Goal: Information Seeking & Learning: Find specific fact

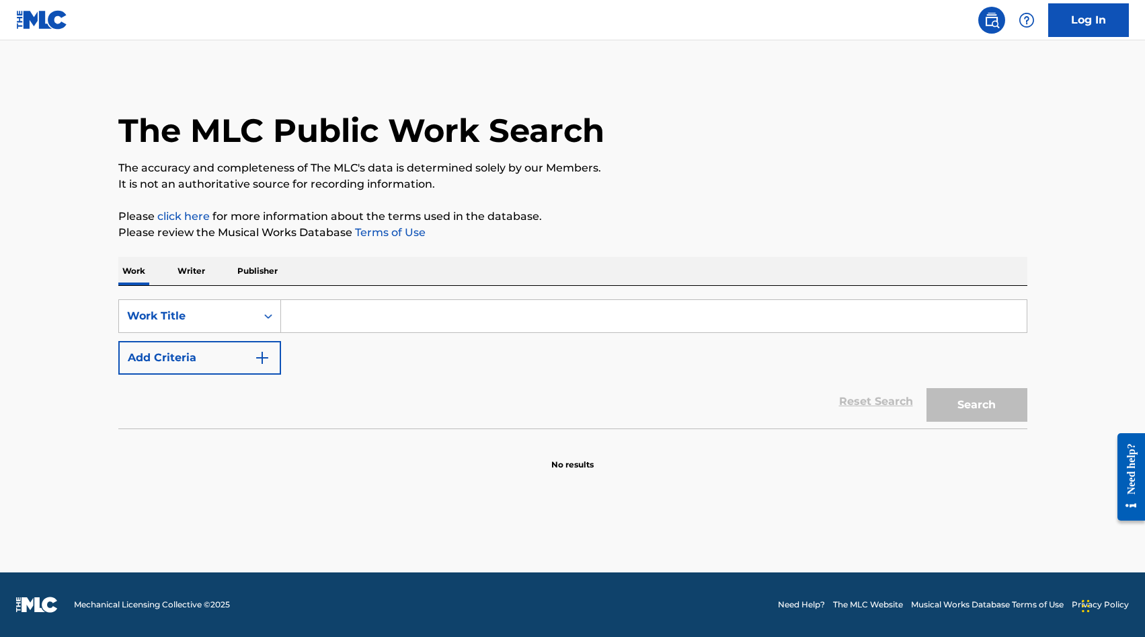
click at [323, 324] on input "Search Form" at bounding box center [654, 316] width 746 height 32
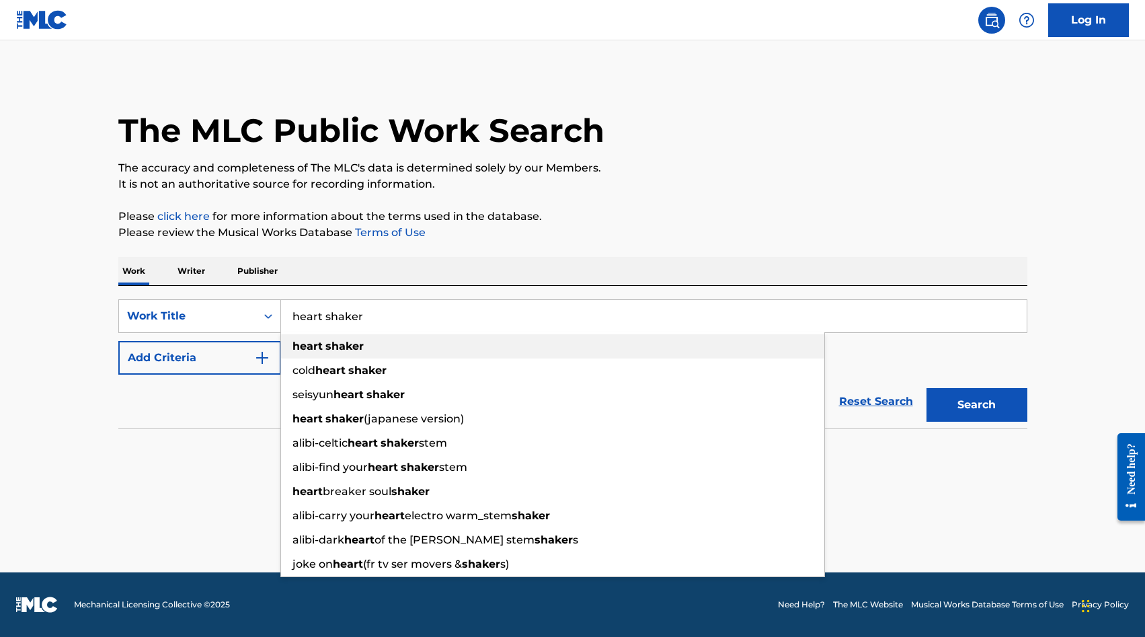
type input "heart shaker"
click at [326, 349] on strong "shaker" at bounding box center [345, 346] width 38 height 13
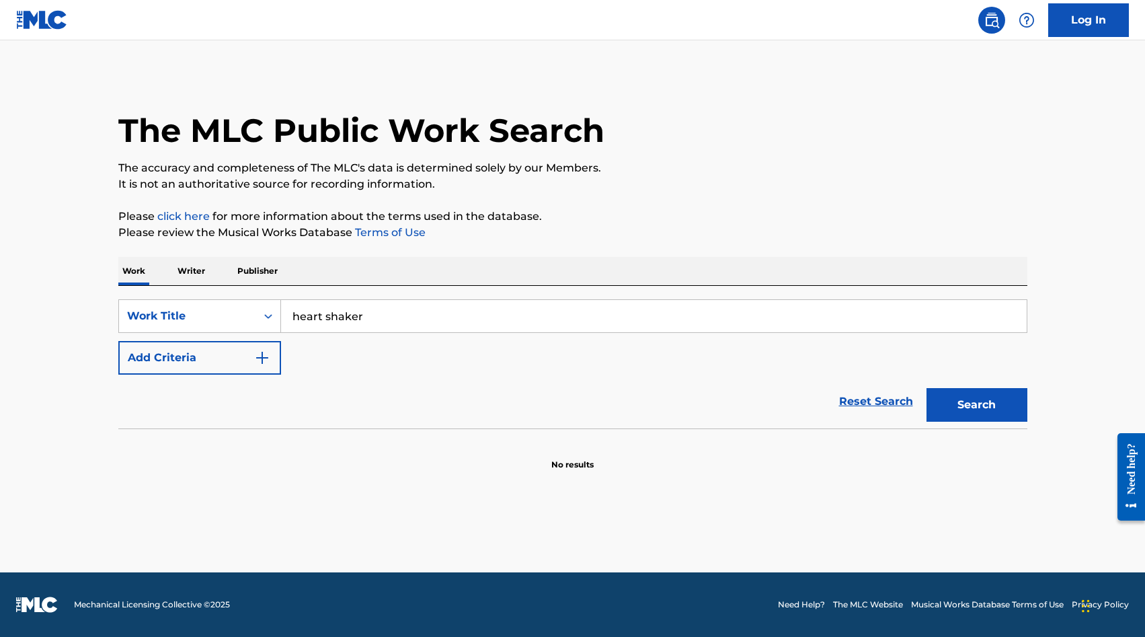
click at [243, 353] on button "Add Criteria" at bounding box center [199, 358] width 163 height 34
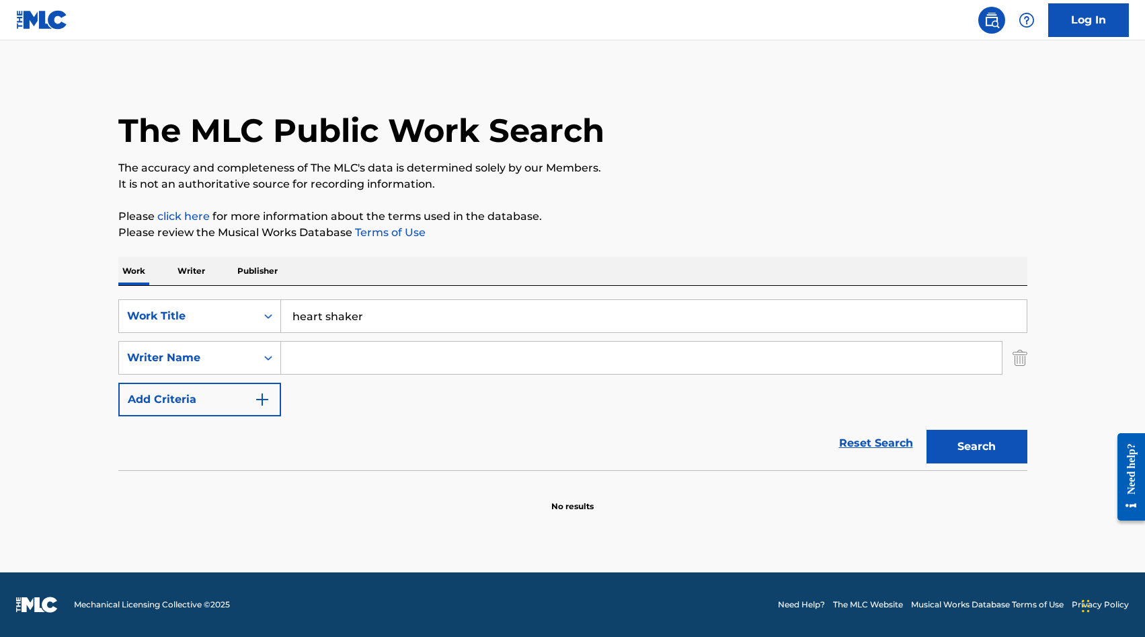
click at [314, 357] on input "Search Form" at bounding box center [641, 358] width 721 height 32
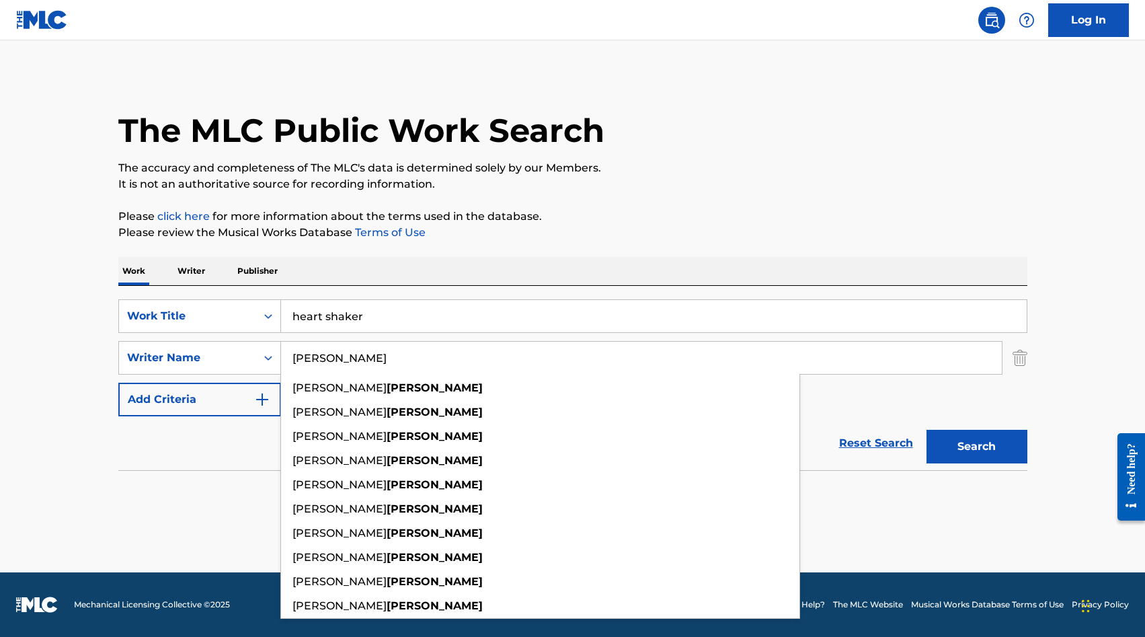
type input "[PERSON_NAME]"
click at [927, 430] on button "Search" at bounding box center [977, 447] width 101 height 34
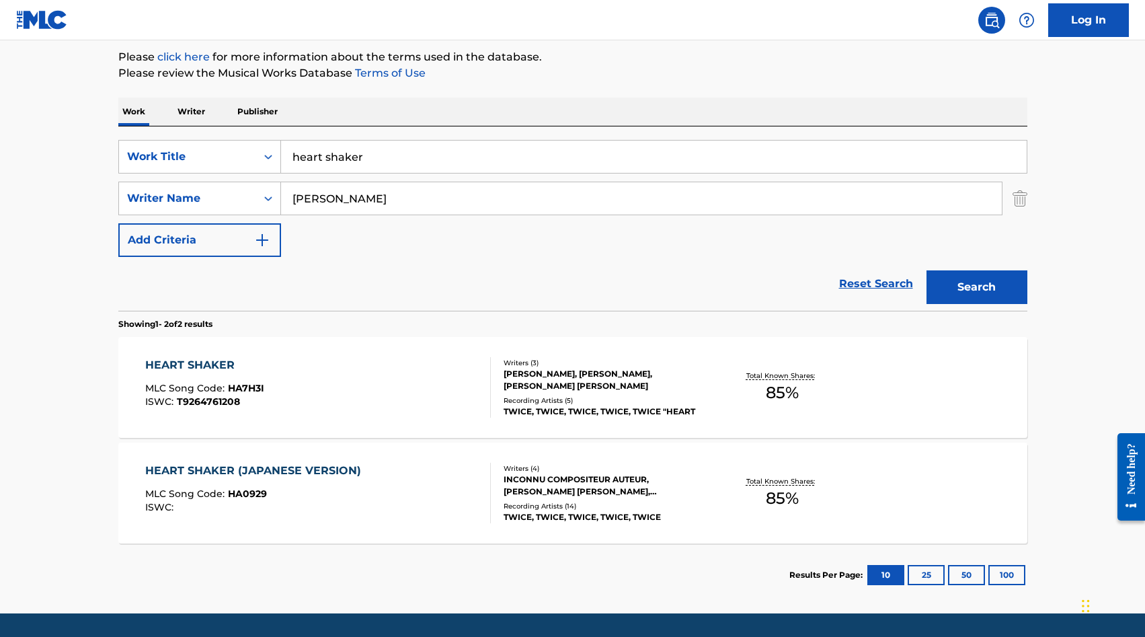
scroll to position [163, 0]
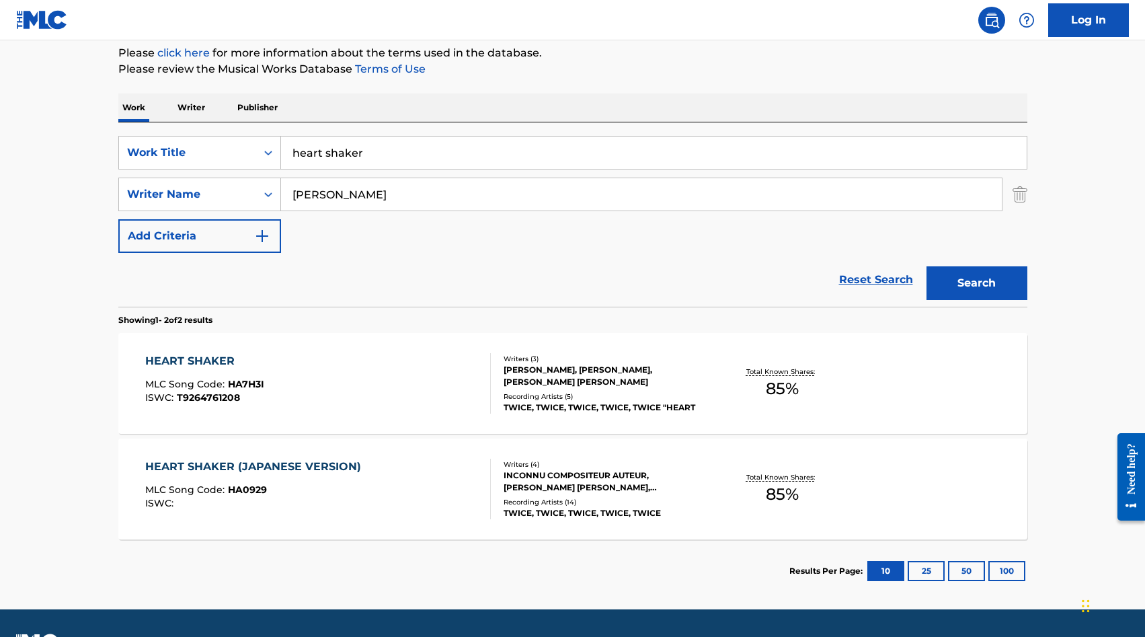
click at [219, 365] on div "HEART SHAKER" at bounding box center [204, 361] width 119 height 16
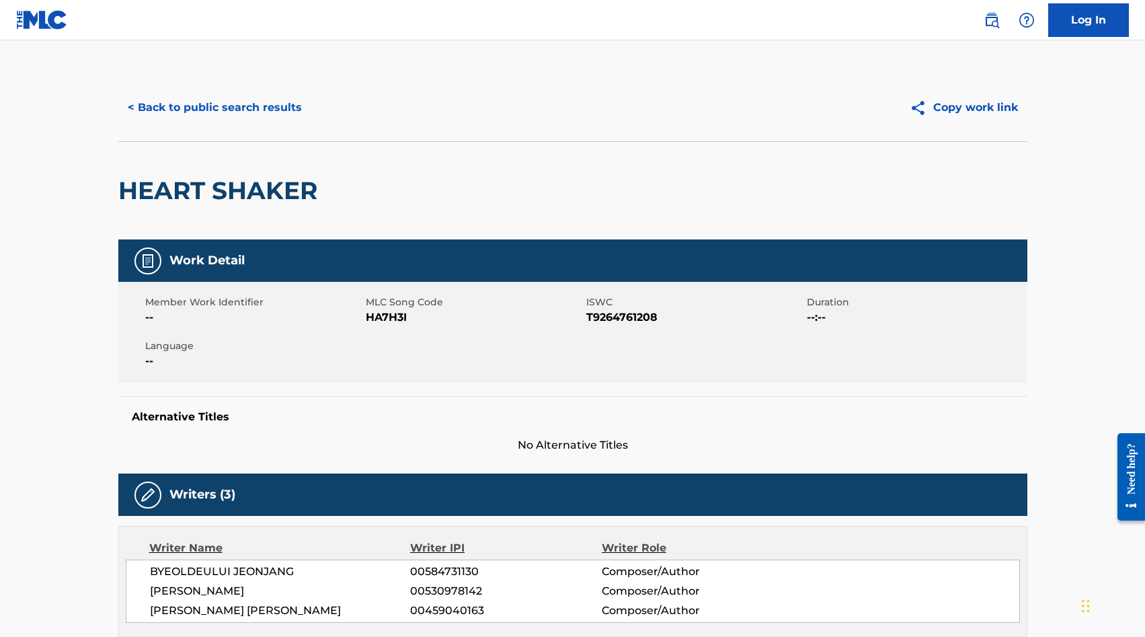
click at [964, 110] on button "Copy work link" at bounding box center [964, 108] width 127 height 34
click at [175, 107] on button "< Back to public search results" at bounding box center [214, 108] width 193 height 34
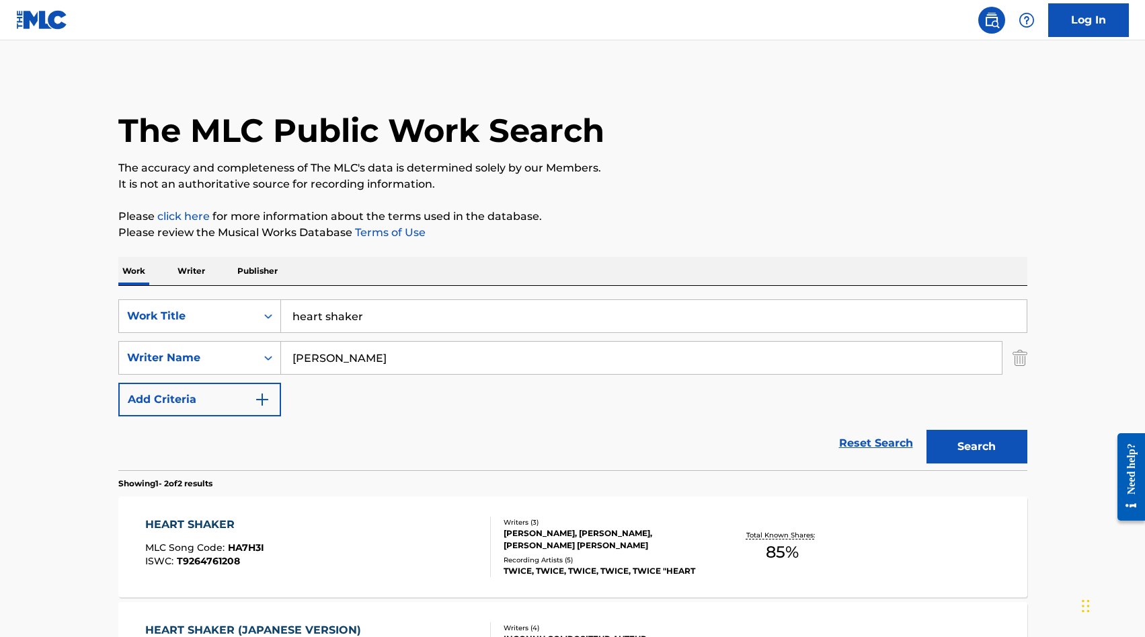
scroll to position [124, 0]
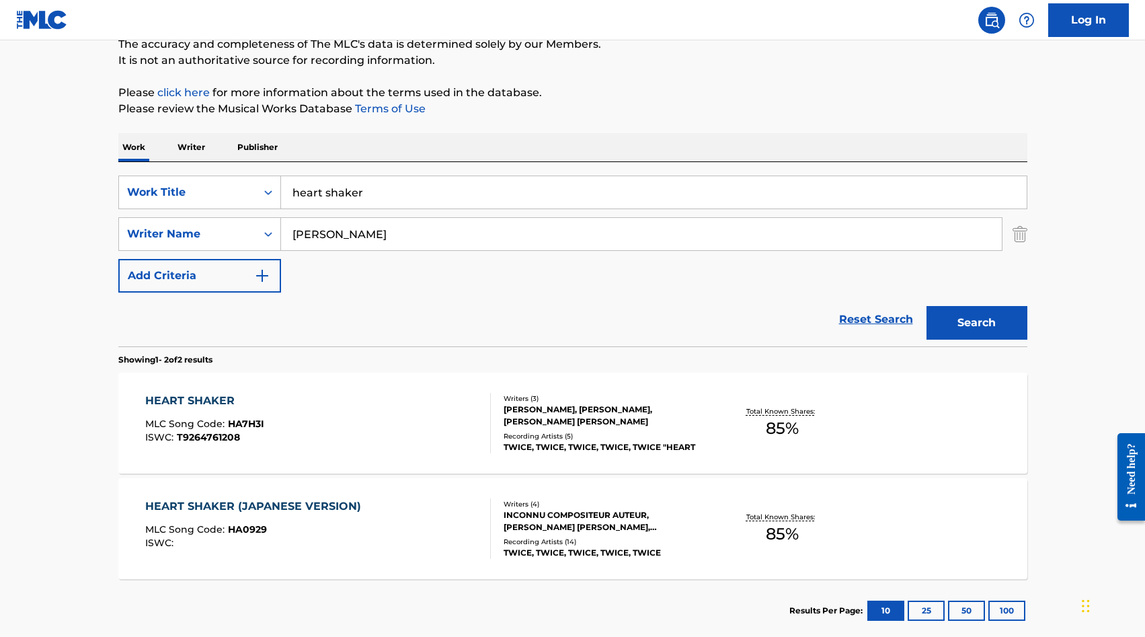
click at [315, 203] on input "heart shaker" at bounding box center [654, 192] width 746 height 32
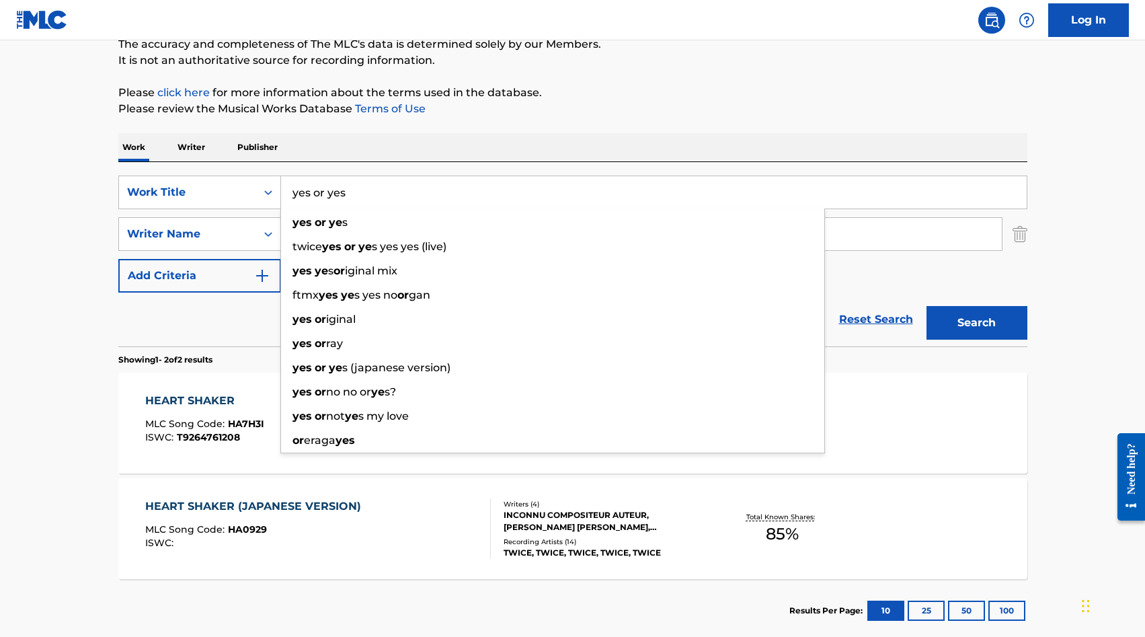
type input "yes or yes"
click at [927, 306] on button "Search" at bounding box center [977, 323] width 101 height 34
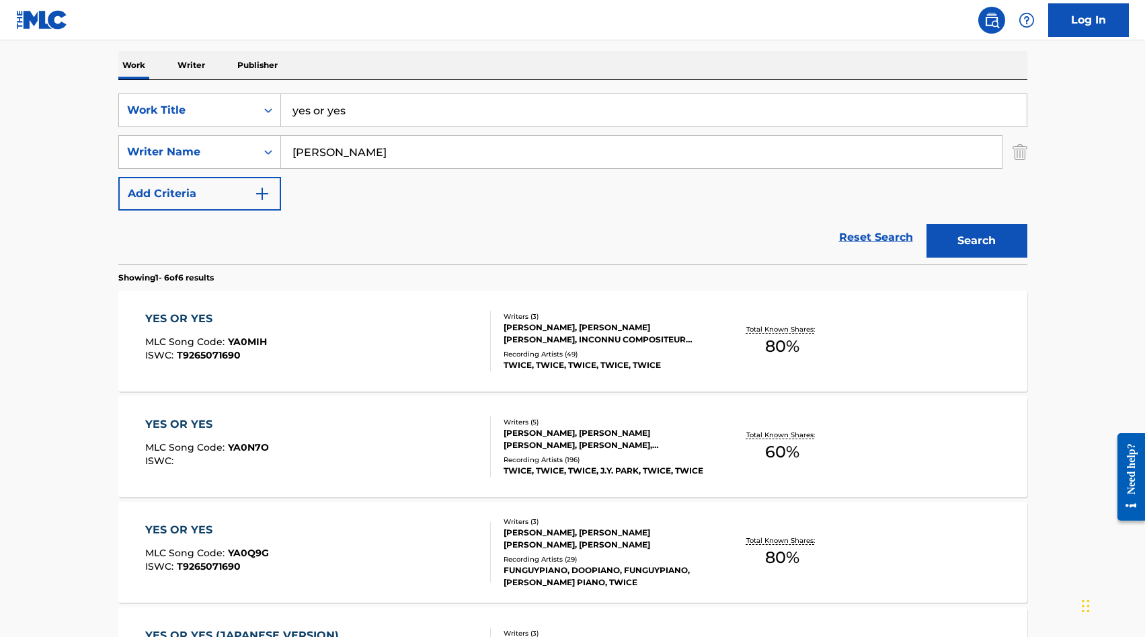
scroll to position [208, 0]
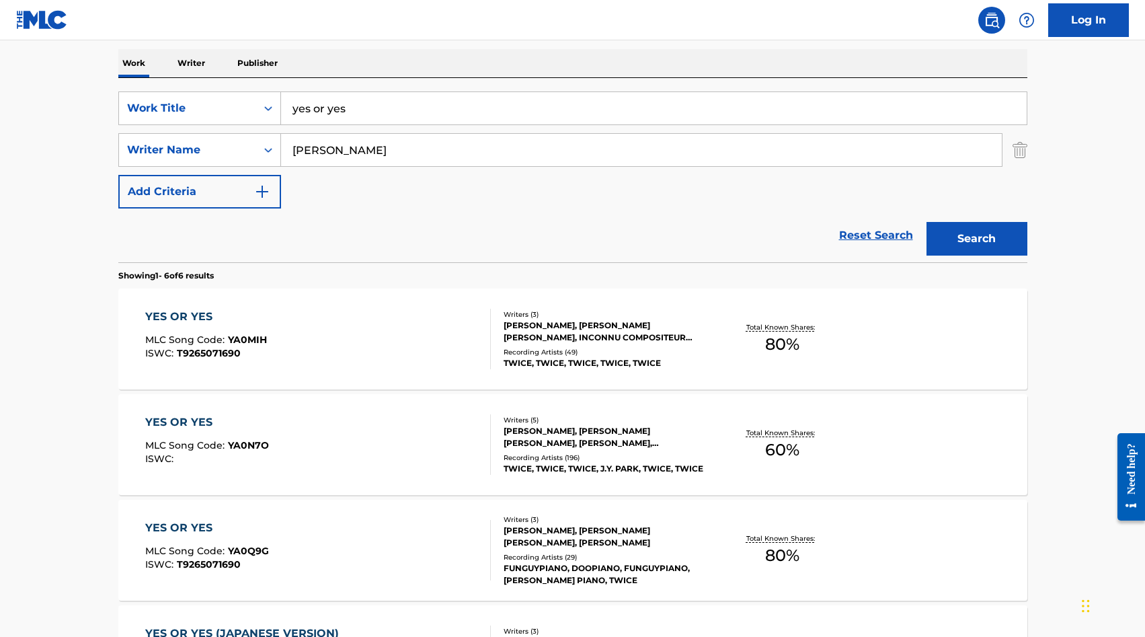
click at [382, 327] on div "YES OR YES MLC Song Code : YA0MIH ISWC : T9265071690" at bounding box center [318, 339] width 346 height 61
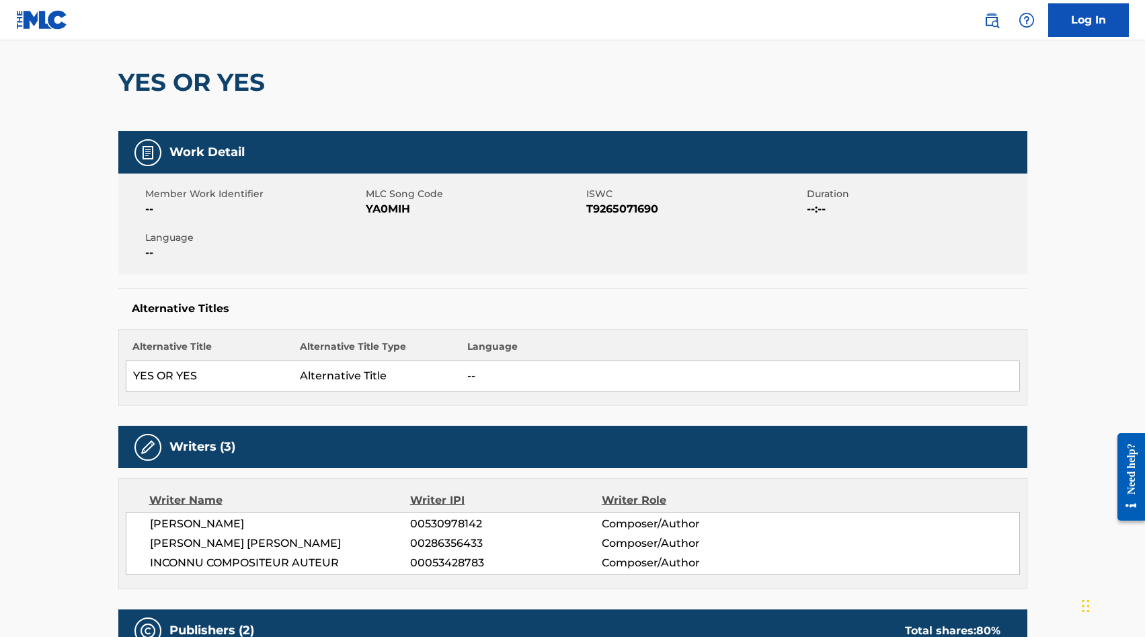
scroll to position [59, 0]
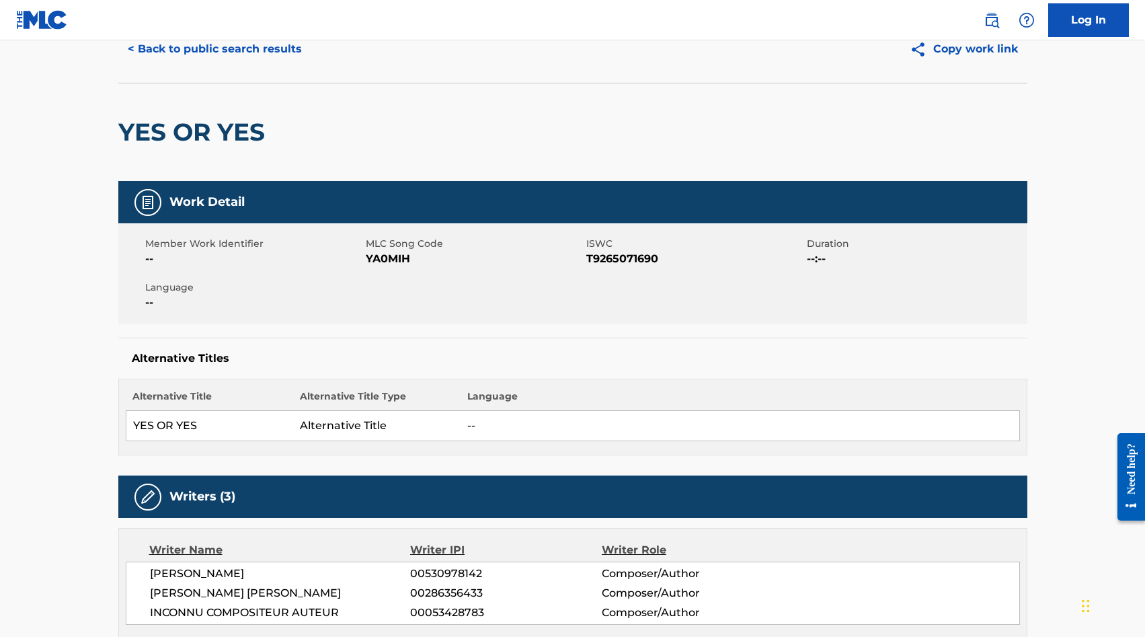
click at [972, 47] on button "Copy work link" at bounding box center [964, 49] width 127 height 34
click at [186, 52] on button "< Back to public search results" at bounding box center [214, 49] width 193 height 34
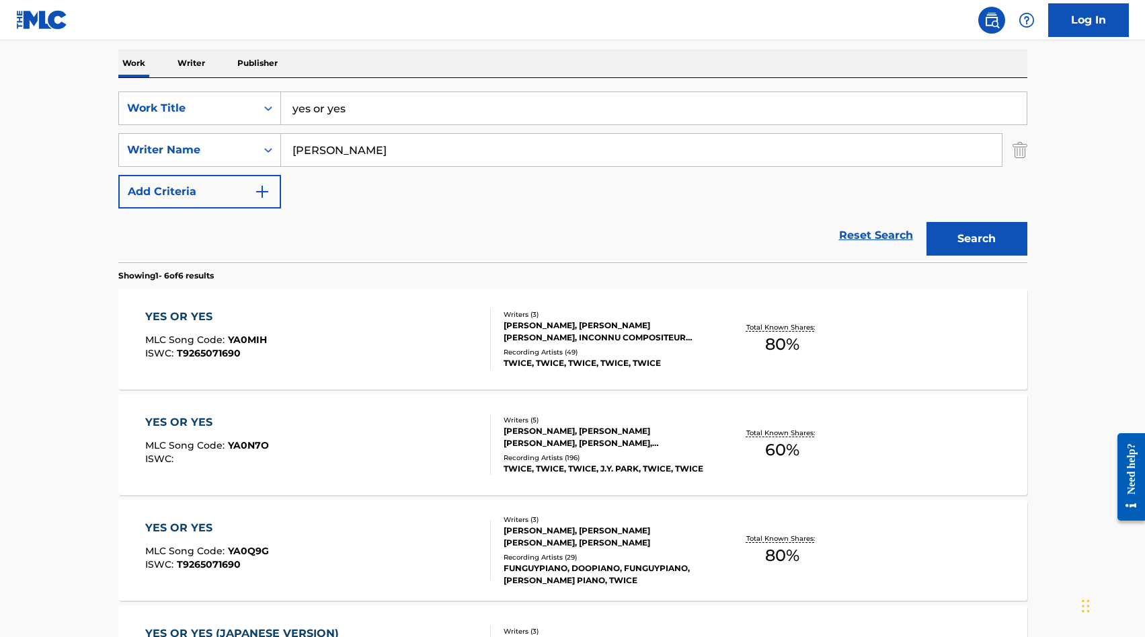
click at [340, 104] on input "yes or yes" at bounding box center [654, 108] width 746 height 32
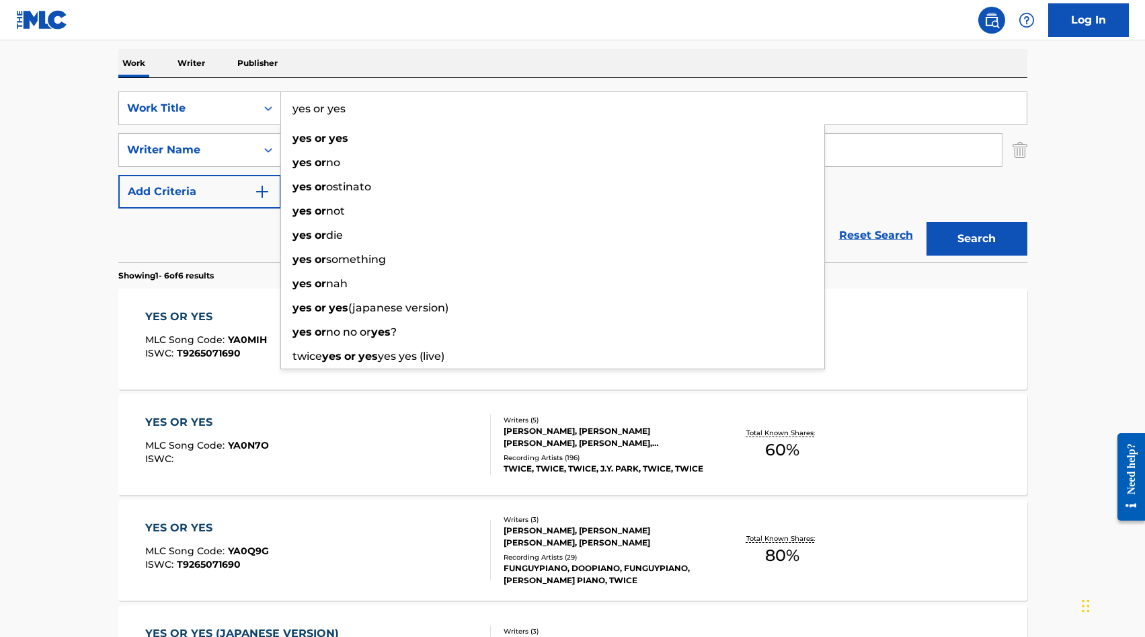
click at [340, 104] on input "yes or yes" at bounding box center [654, 108] width 746 height 32
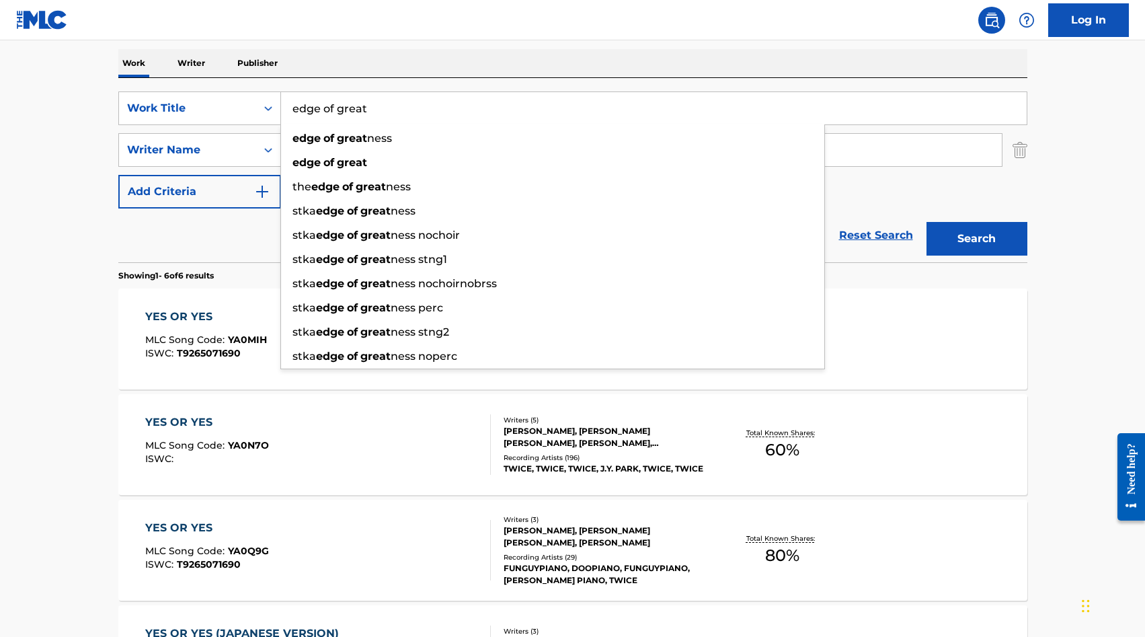
click at [927, 222] on button "Search" at bounding box center [977, 239] width 101 height 34
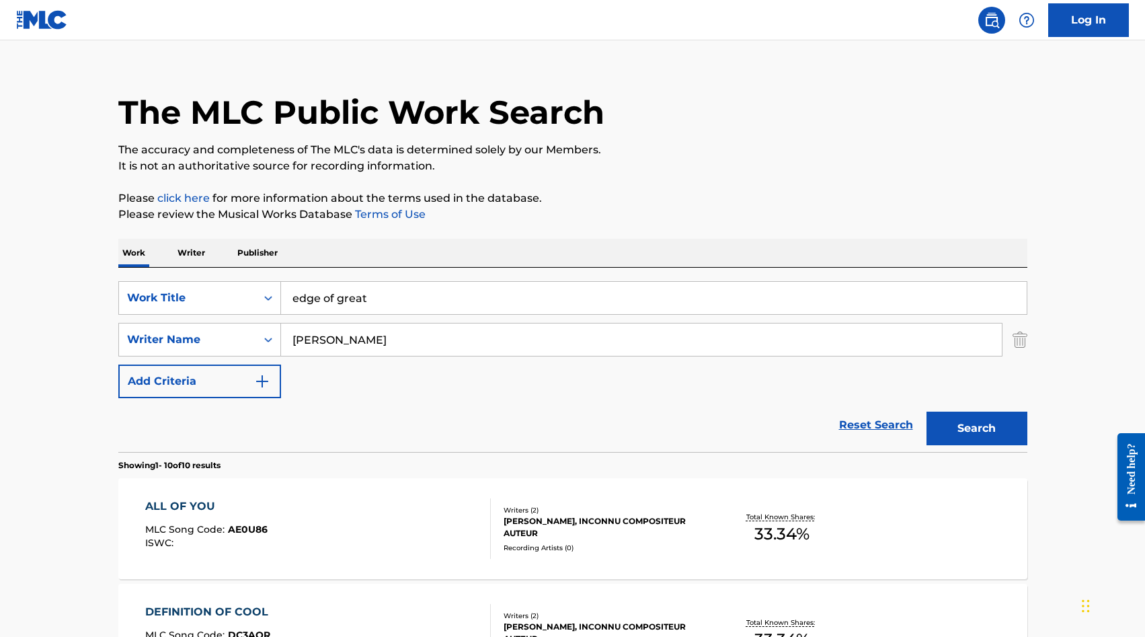
scroll to position [19, 0]
click at [347, 301] on input "edge of great" at bounding box center [654, 297] width 746 height 32
type input "wow"
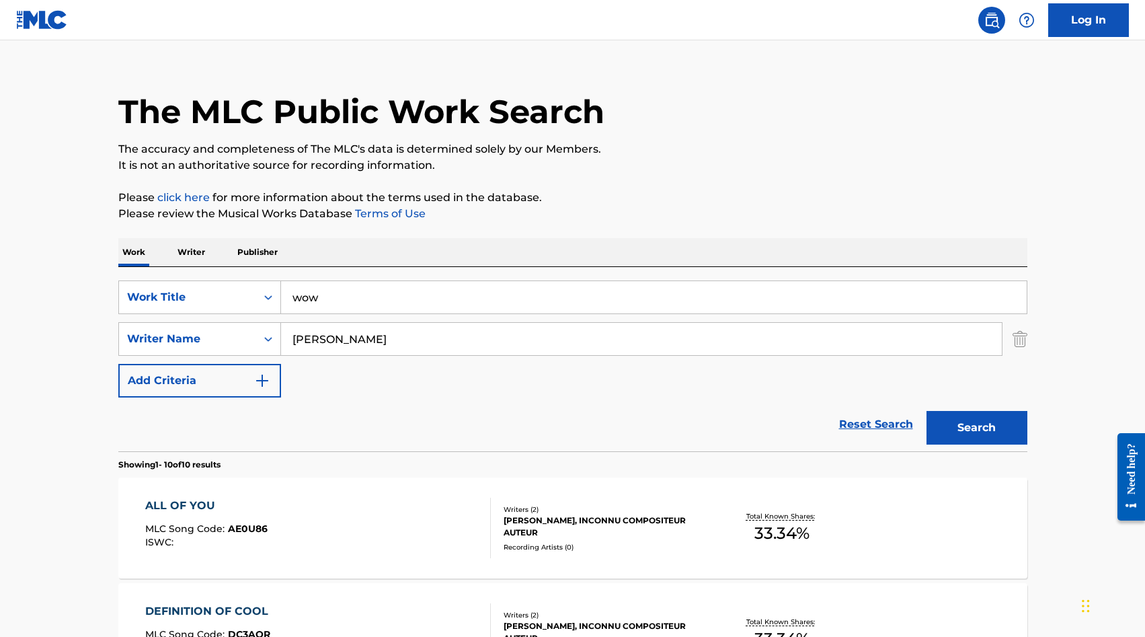
click at [927, 411] on button "Search" at bounding box center [977, 428] width 101 height 34
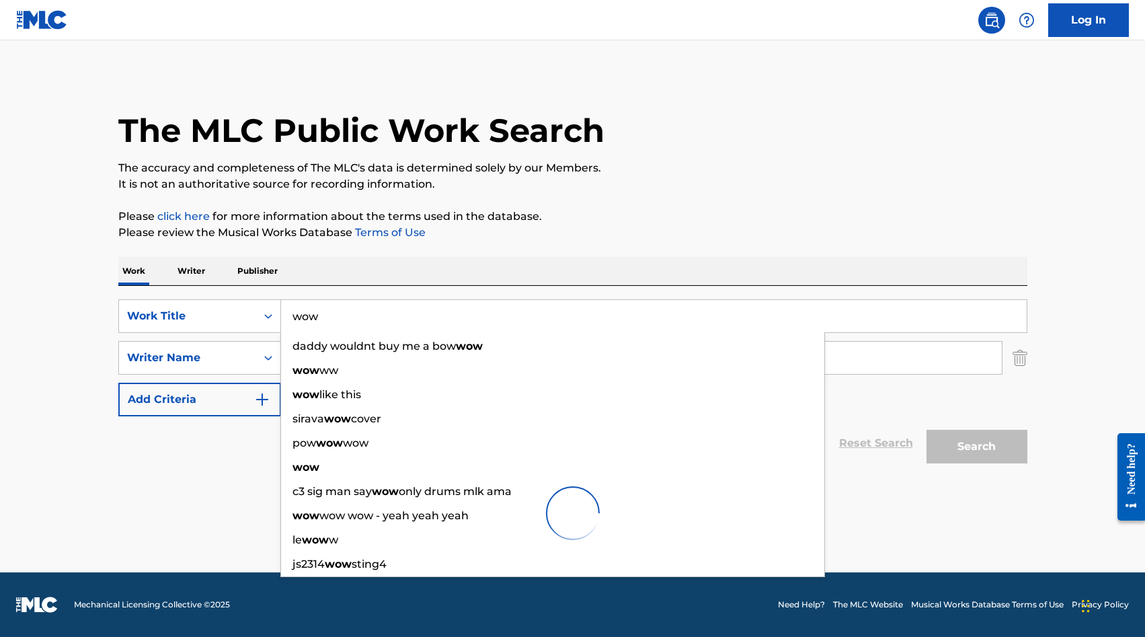
scroll to position [0, 0]
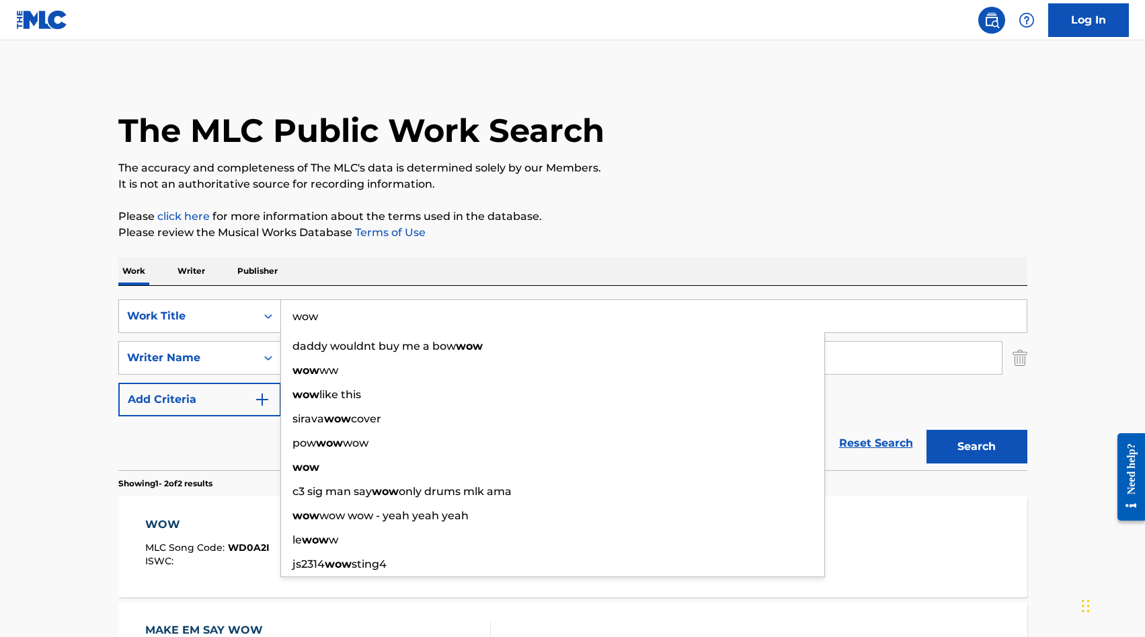
click at [212, 448] on div "Reset Search Search" at bounding box center [572, 443] width 909 height 54
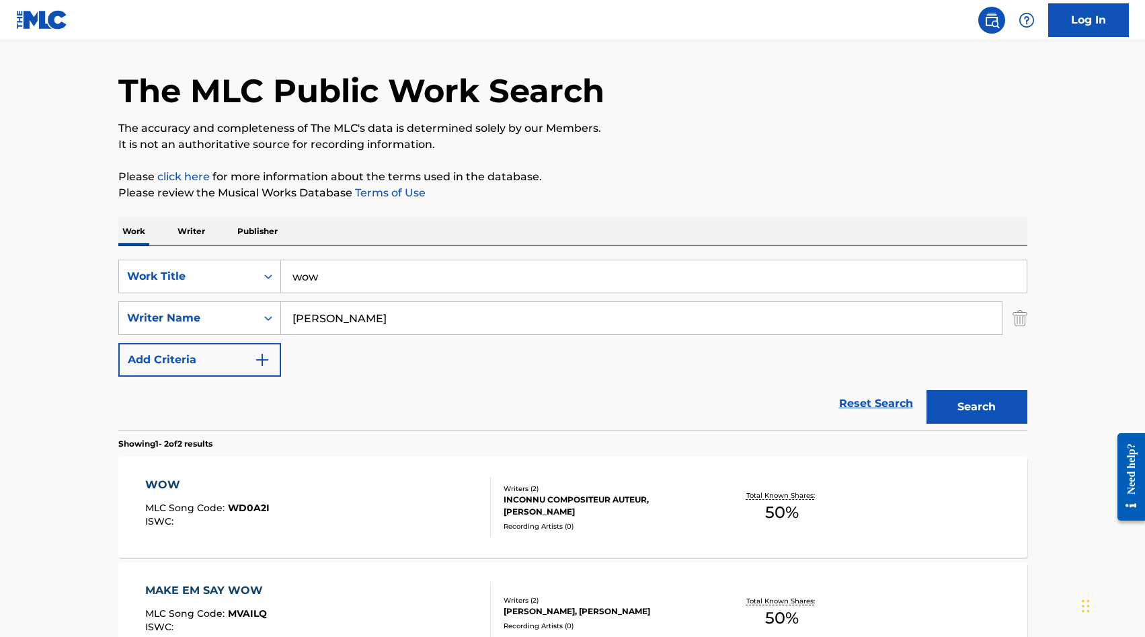
scroll to position [77, 0]
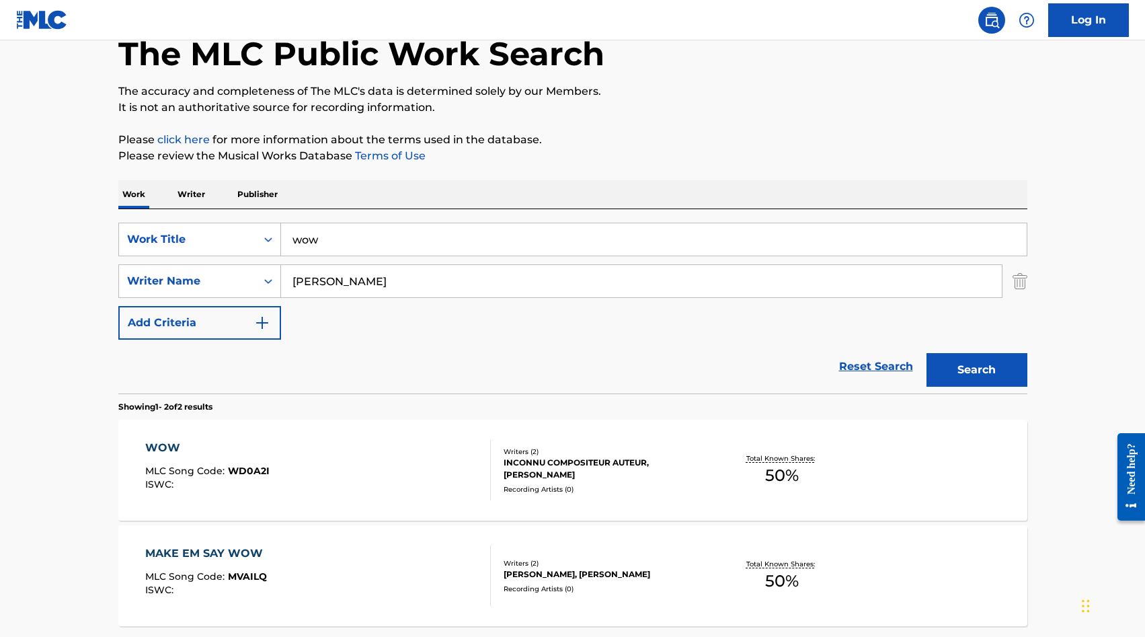
click at [167, 449] on div "WOW" at bounding box center [207, 448] width 124 height 16
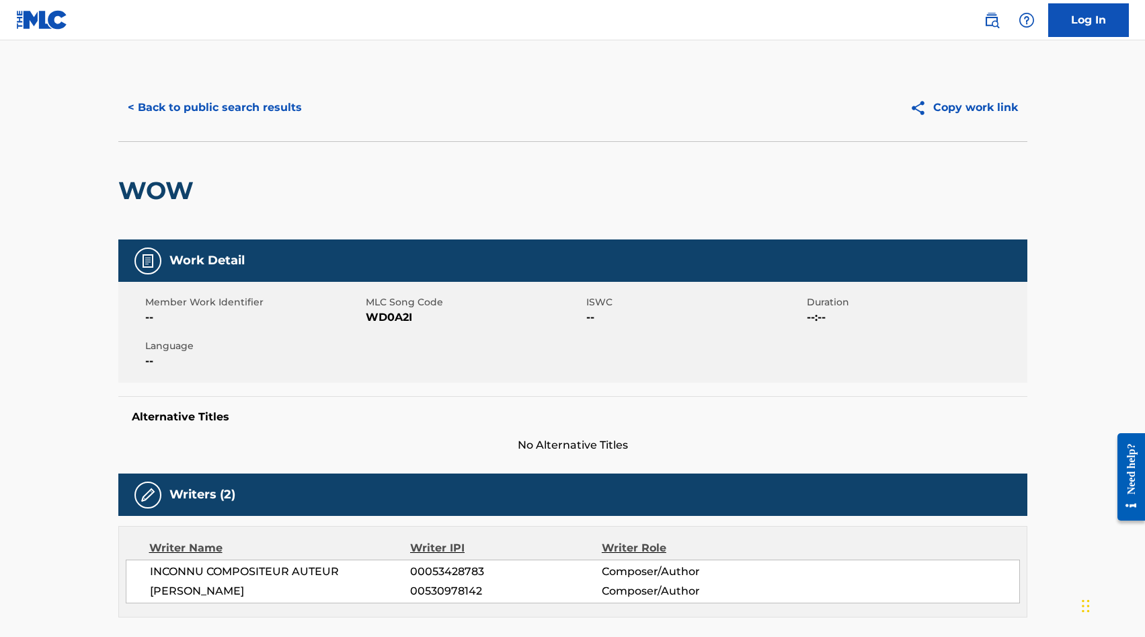
click at [151, 108] on button "< Back to public search results" at bounding box center [214, 108] width 193 height 34
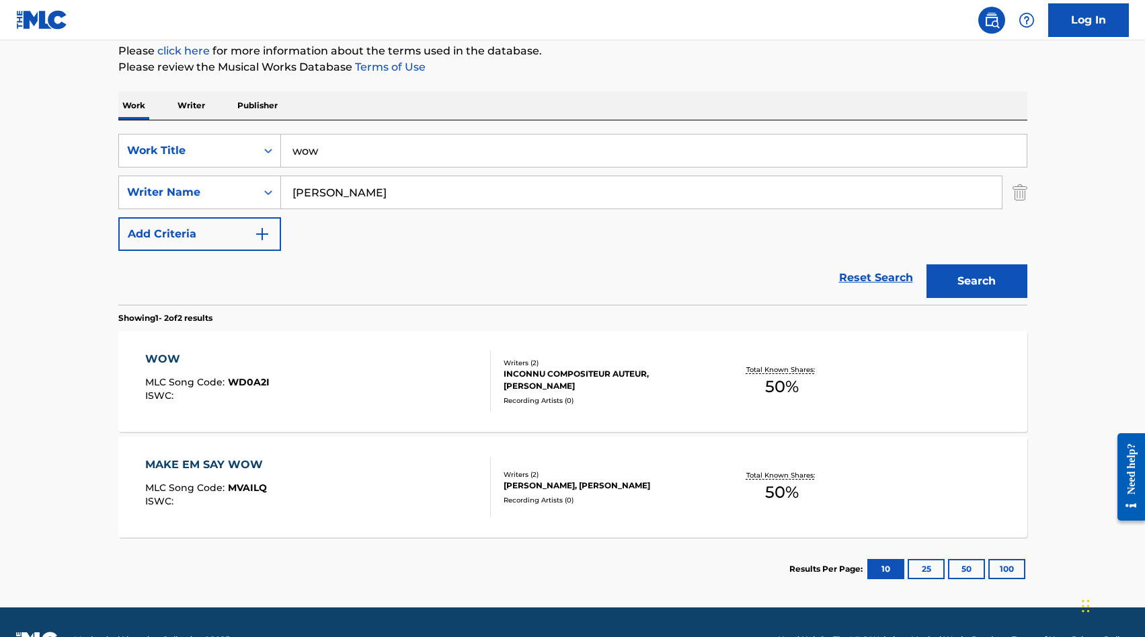
scroll to position [166, 0]
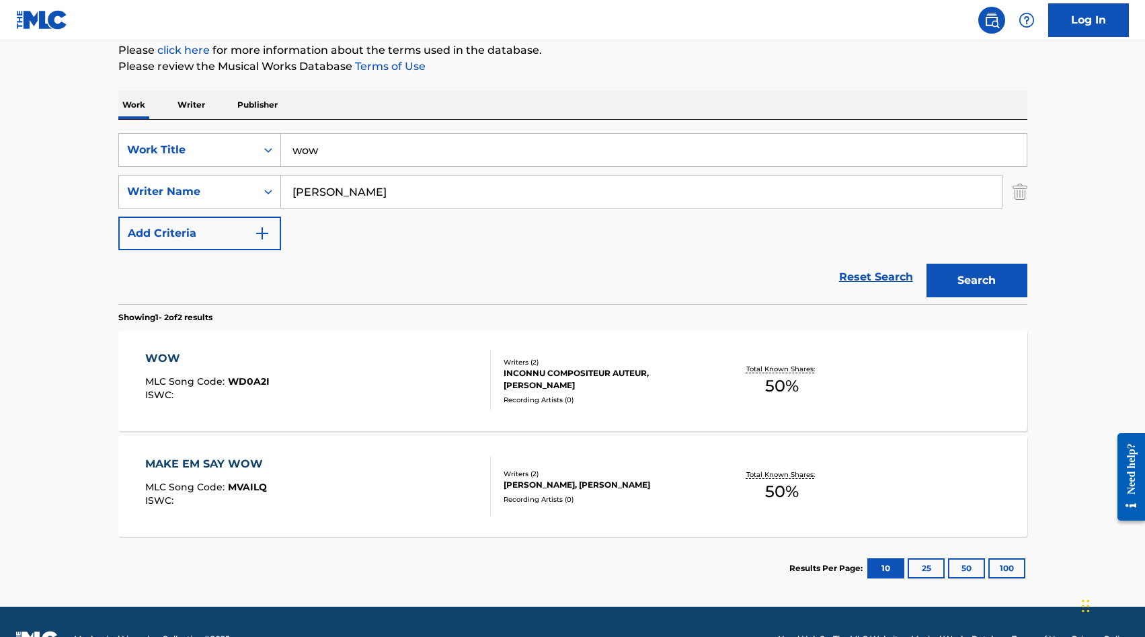
click at [164, 358] on div "WOW" at bounding box center [207, 358] width 124 height 16
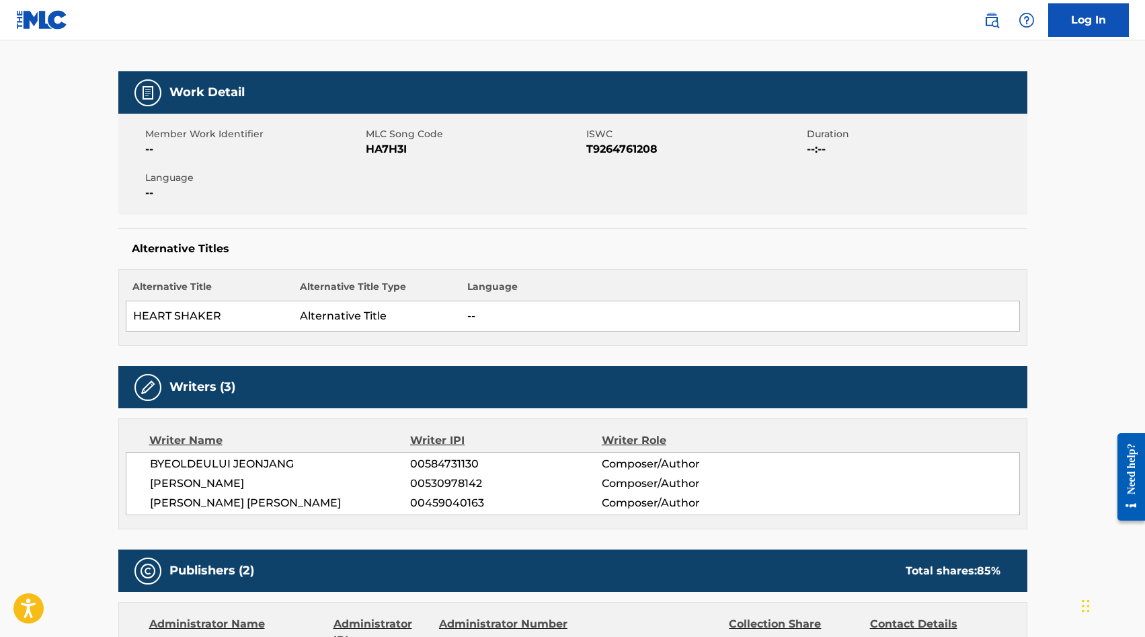
scroll to position [106, 0]
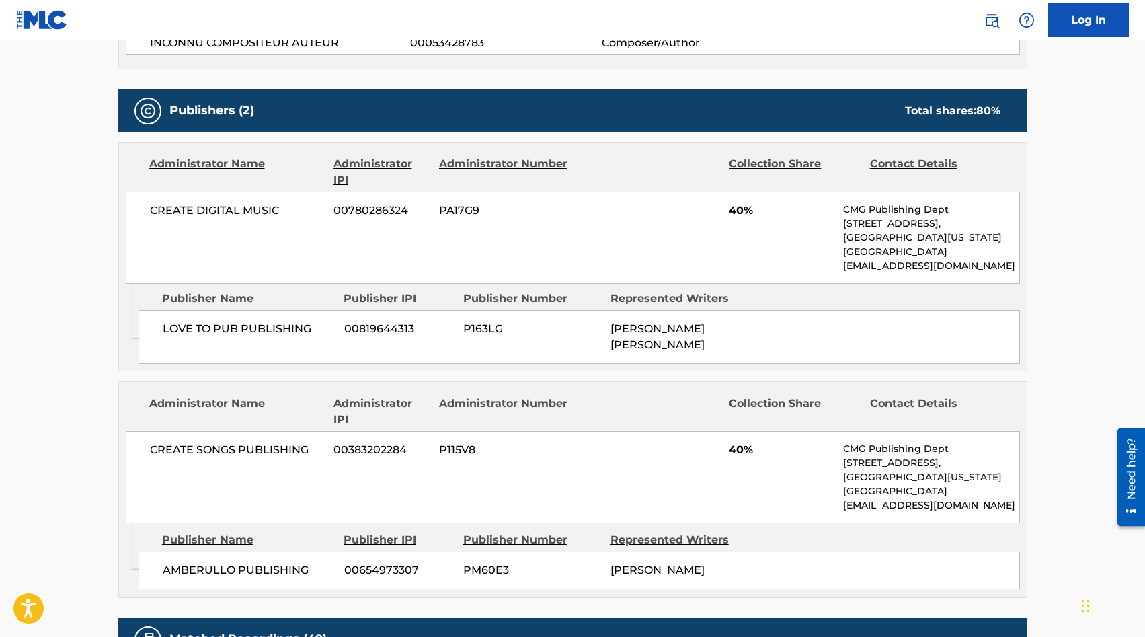
scroll to position [627, 0]
